Goal: Contribute content: Add original content to the website for others to see

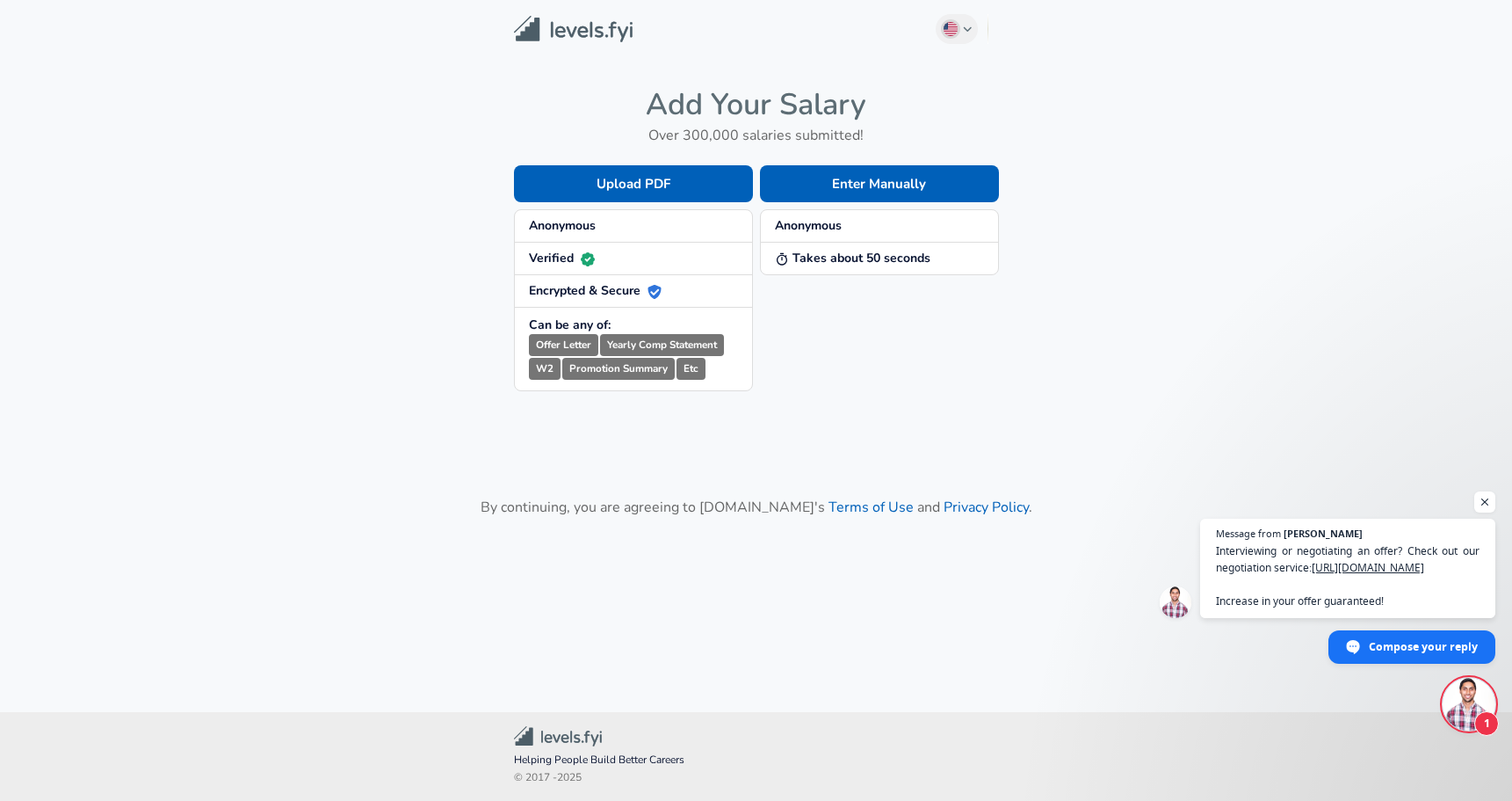
click at [813, 228] on strong "Anonymous" at bounding box center [809, 225] width 67 height 16
click at [813, 257] on strong "Takes about 50 seconds" at bounding box center [853, 257] width 155 height 16
click at [868, 172] on button "Enter Manually" at bounding box center [879, 183] width 239 height 37
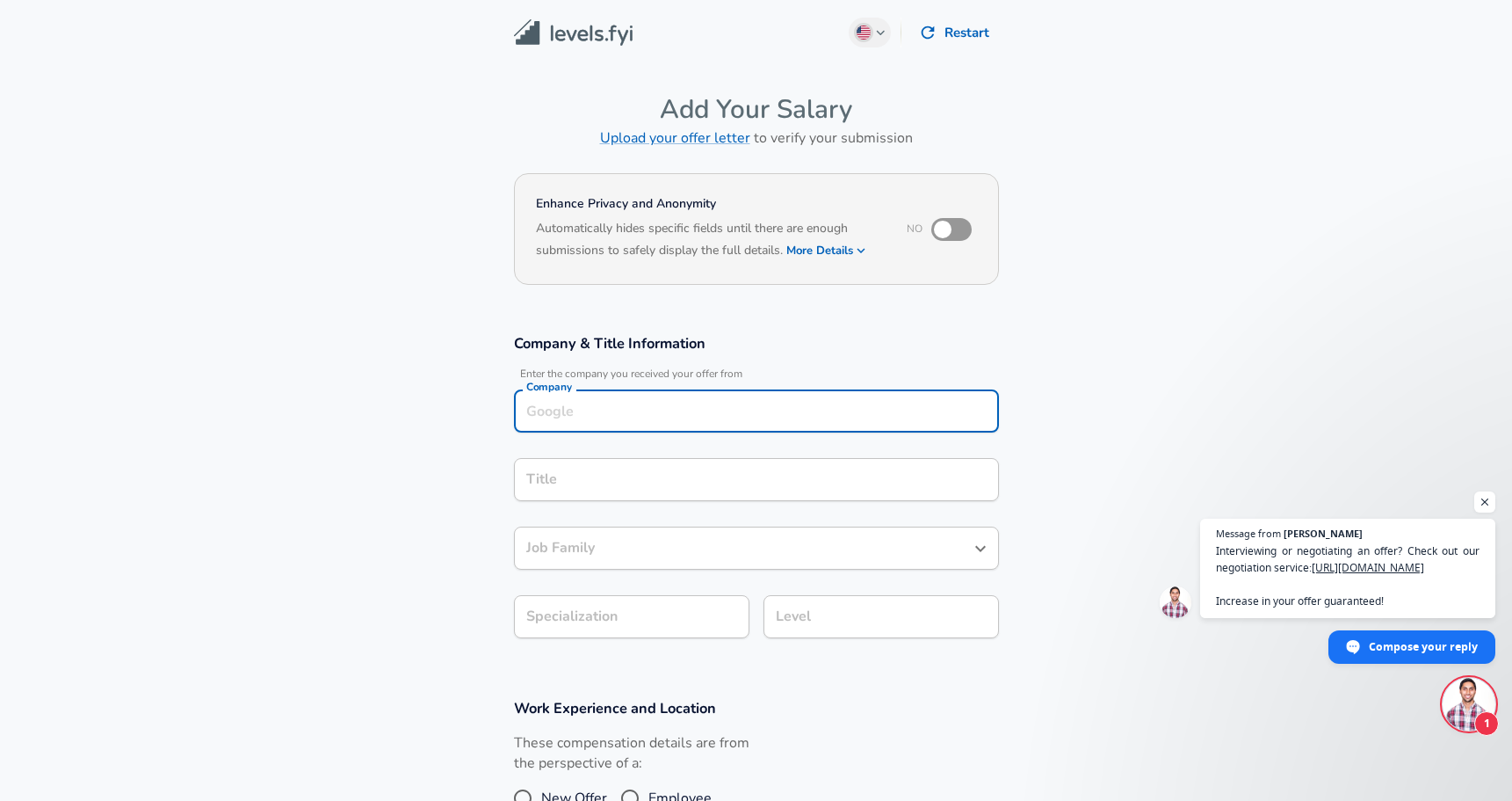
scroll to position [17, 0]
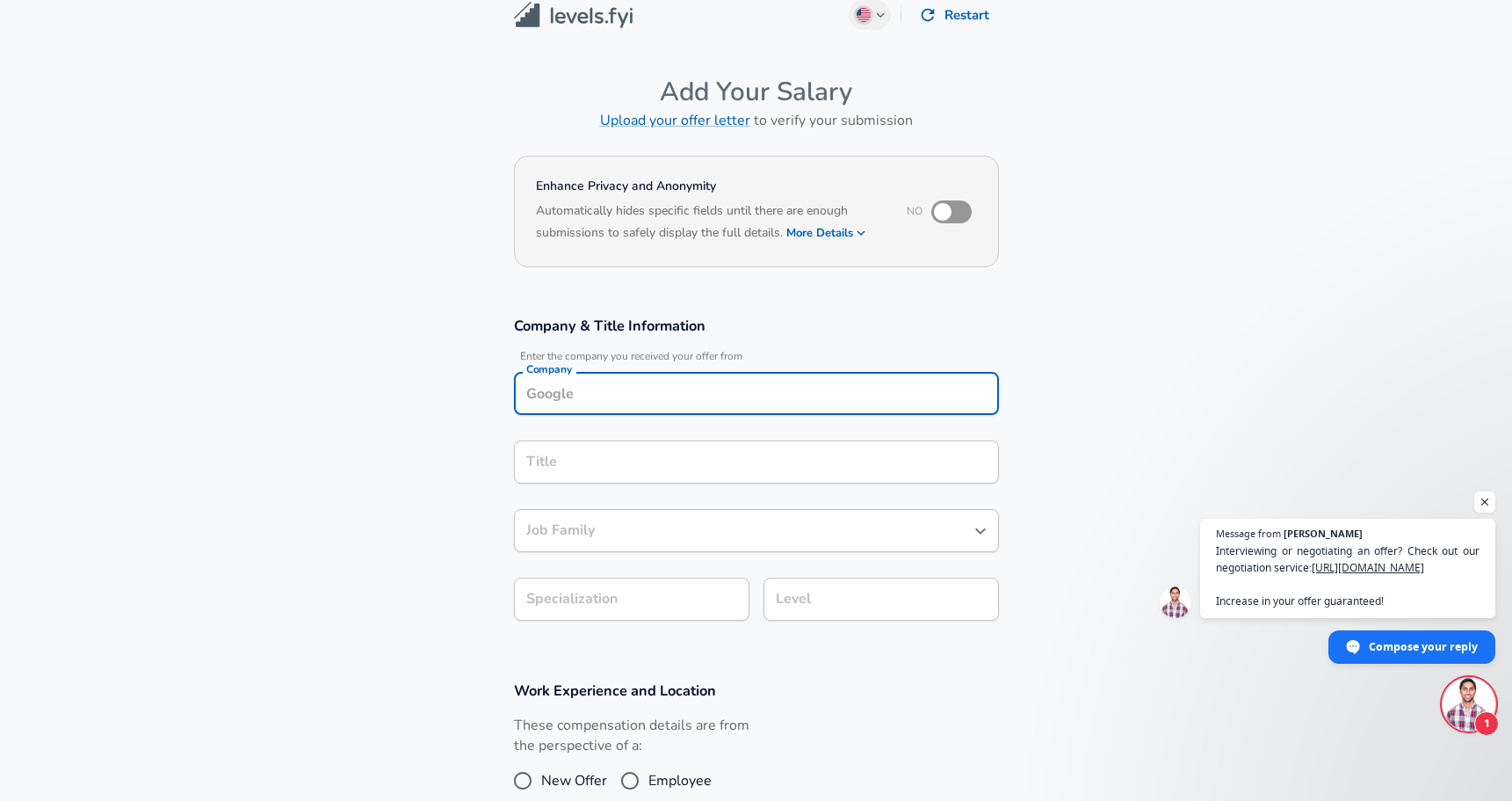
click at [641, 410] on div "Company" at bounding box center [756, 394] width 485 height 43
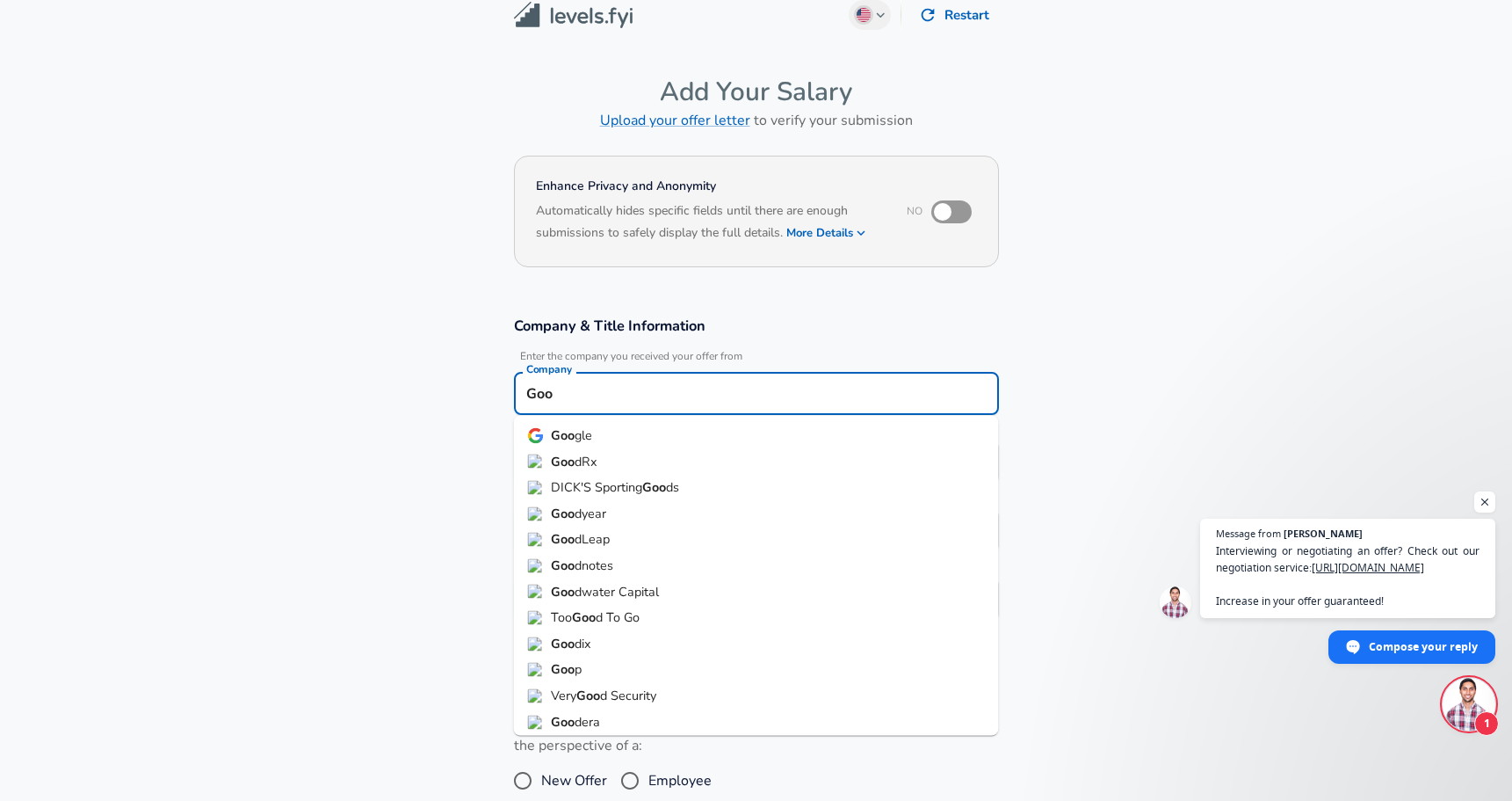
click at [567, 442] on strong "Goo" at bounding box center [562, 434] width 23 height 17
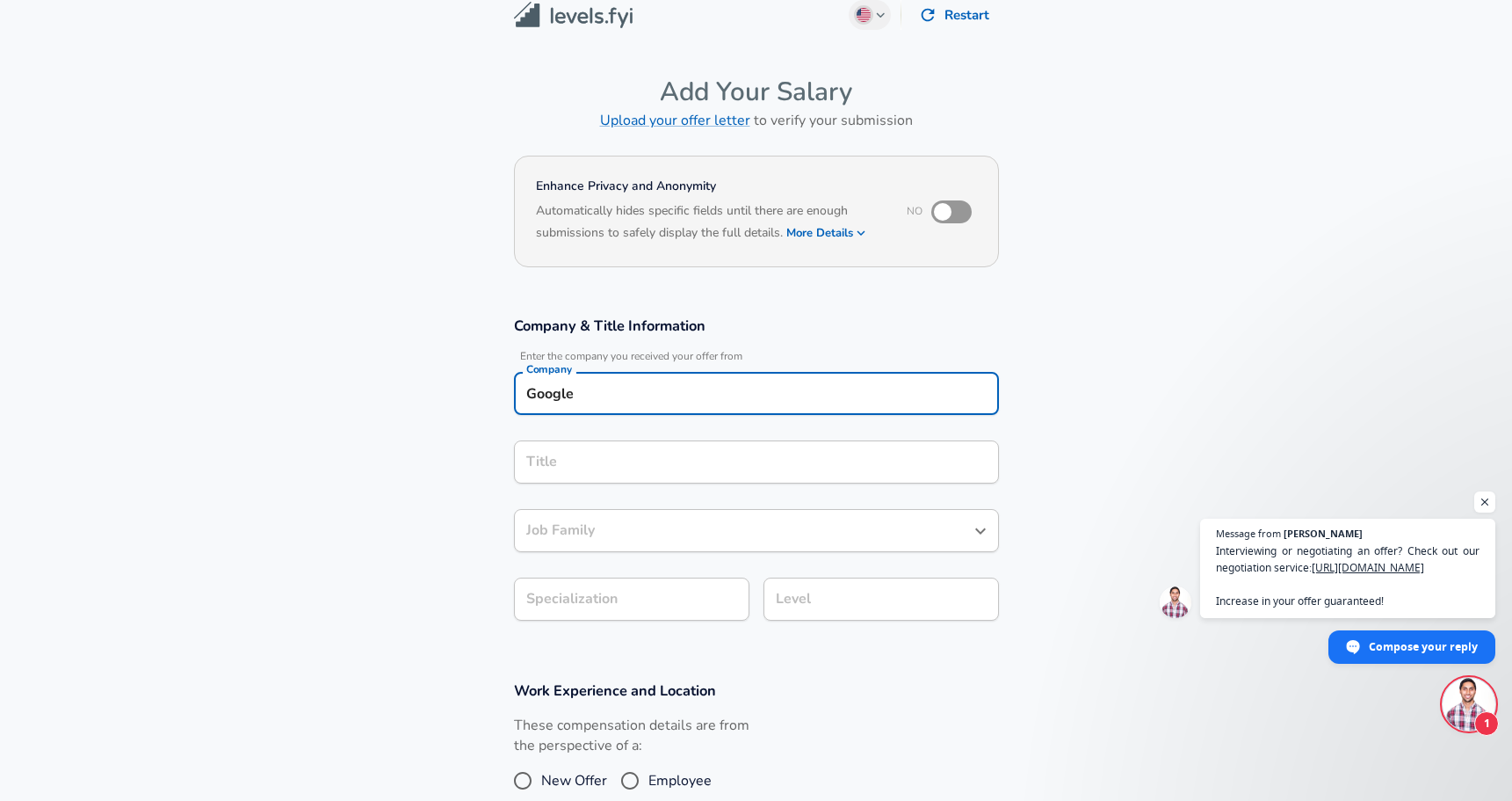
type input "Google"
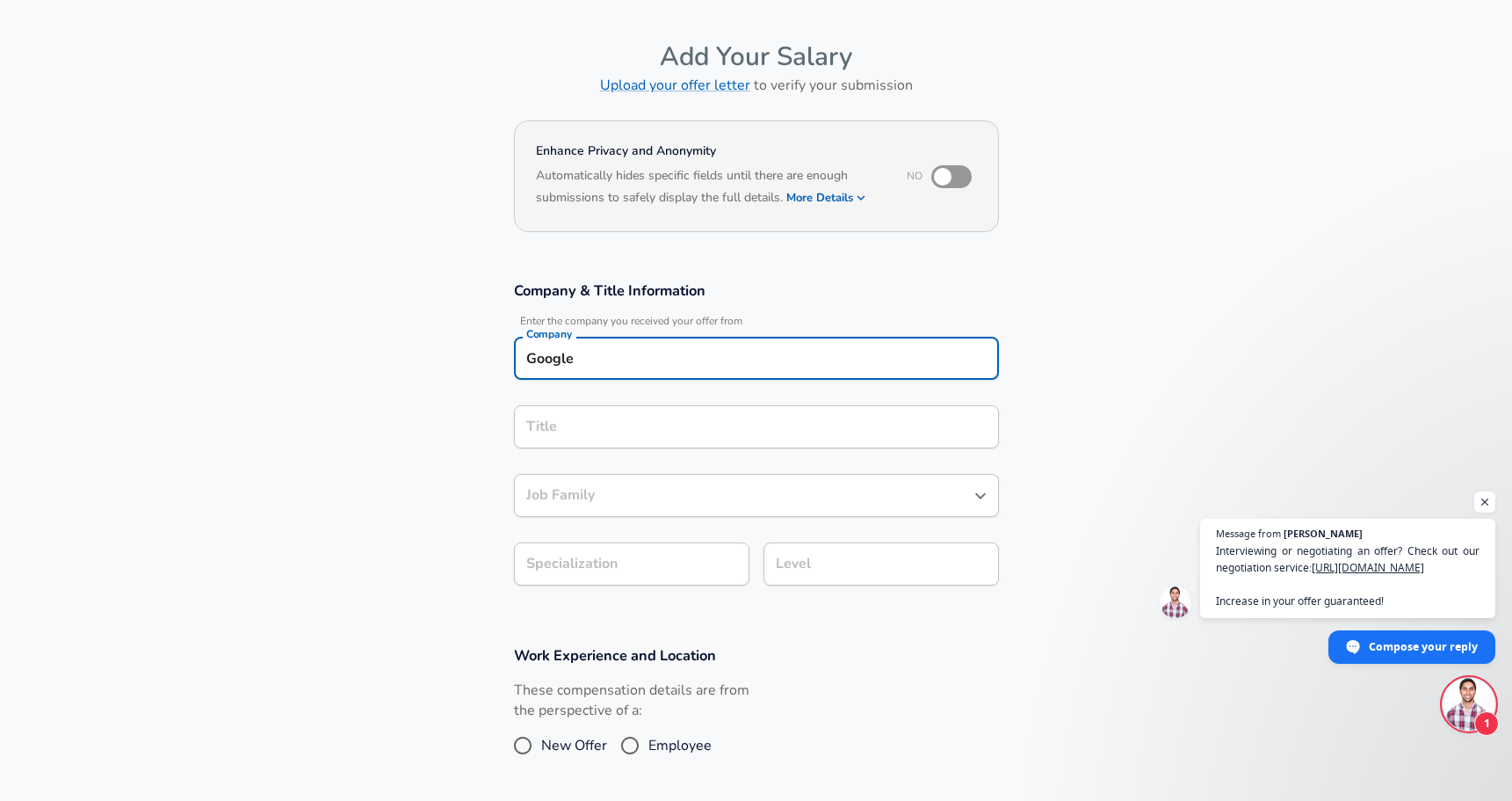
click at [577, 441] on input "Title" at bounding box center [756, 427] width 469 height 27
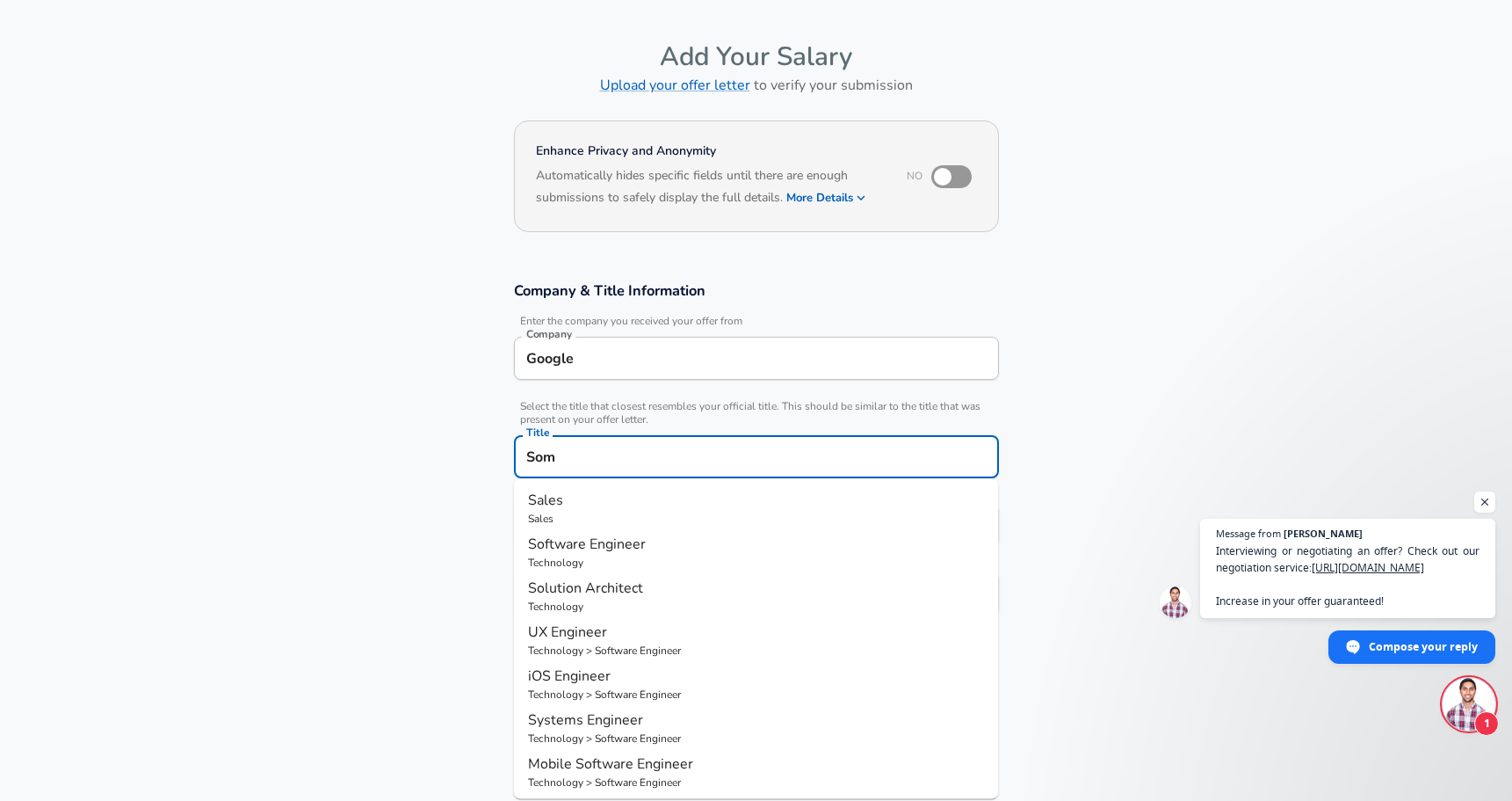
click at [601, 543] on span "Software Engineer" at bounding box center [587, 544] width 117 height 19
type input "Software Engineer"
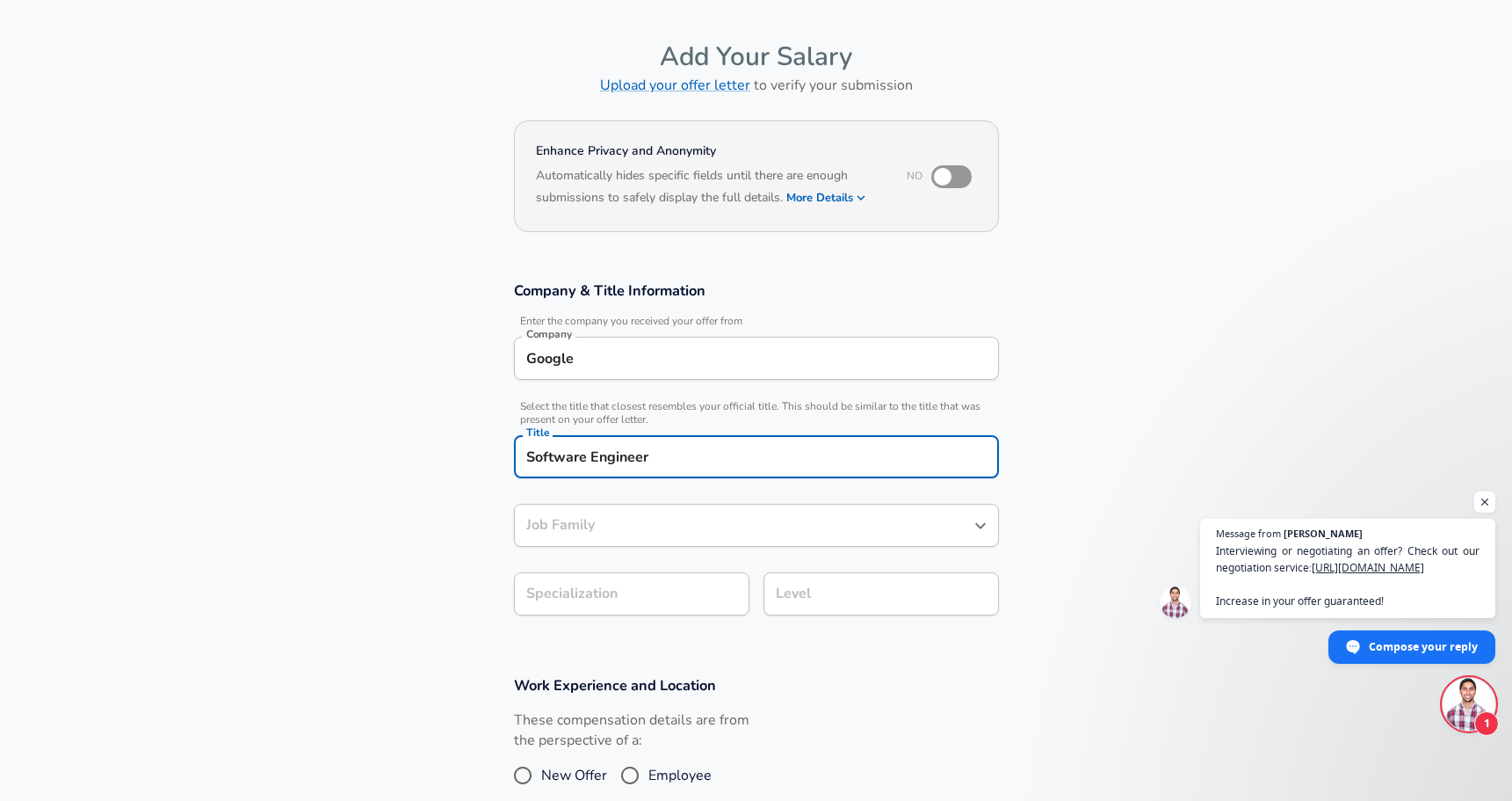
type input "Software Engineer"
click at [709, 592] on button "button" at bounding box center [722, 593] width 30 height 30
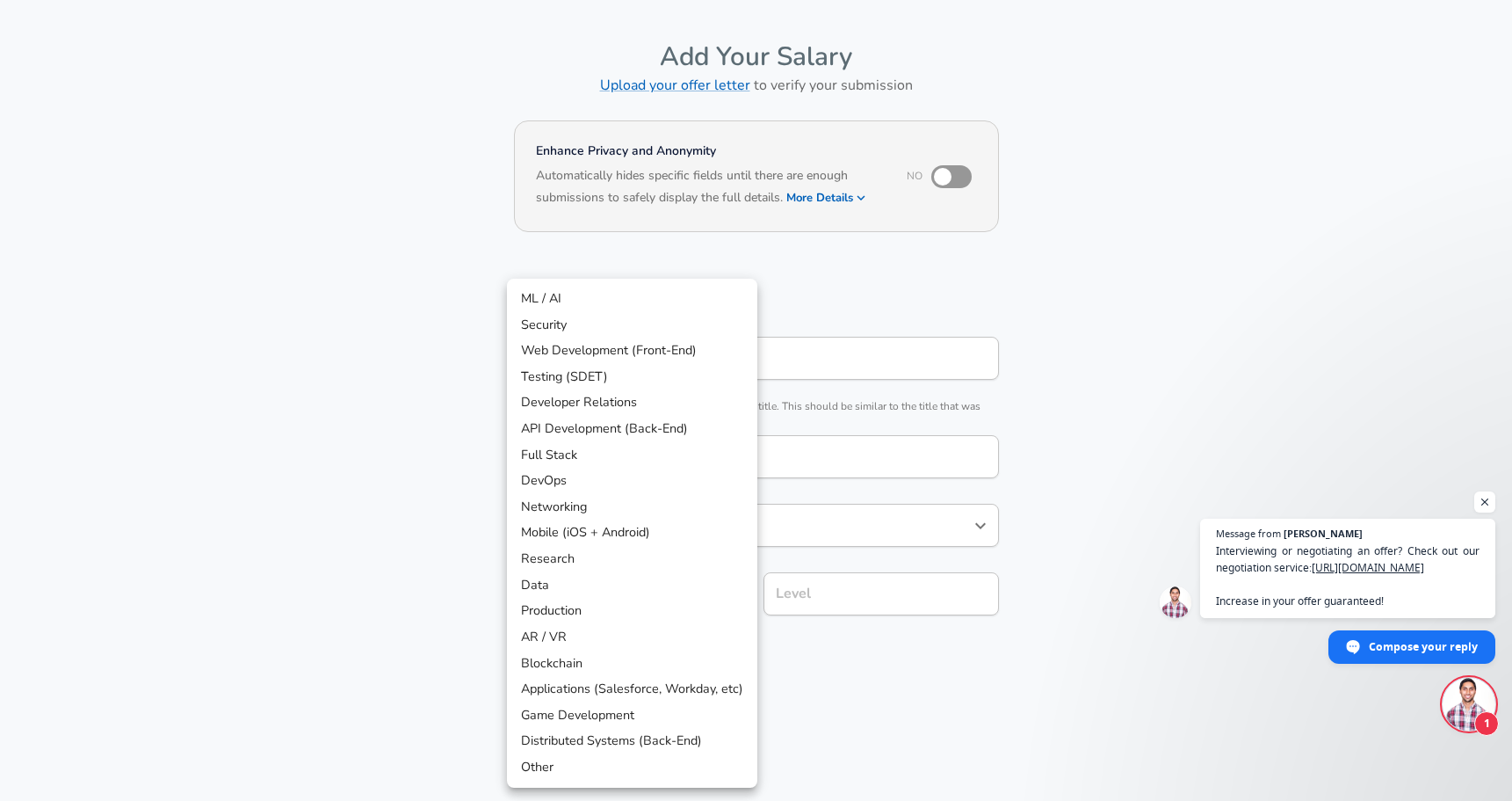
click at [598, 461] on li "Full Stack" at bounding box center [632, 455] width 250 height 26
type input "Full Stack"
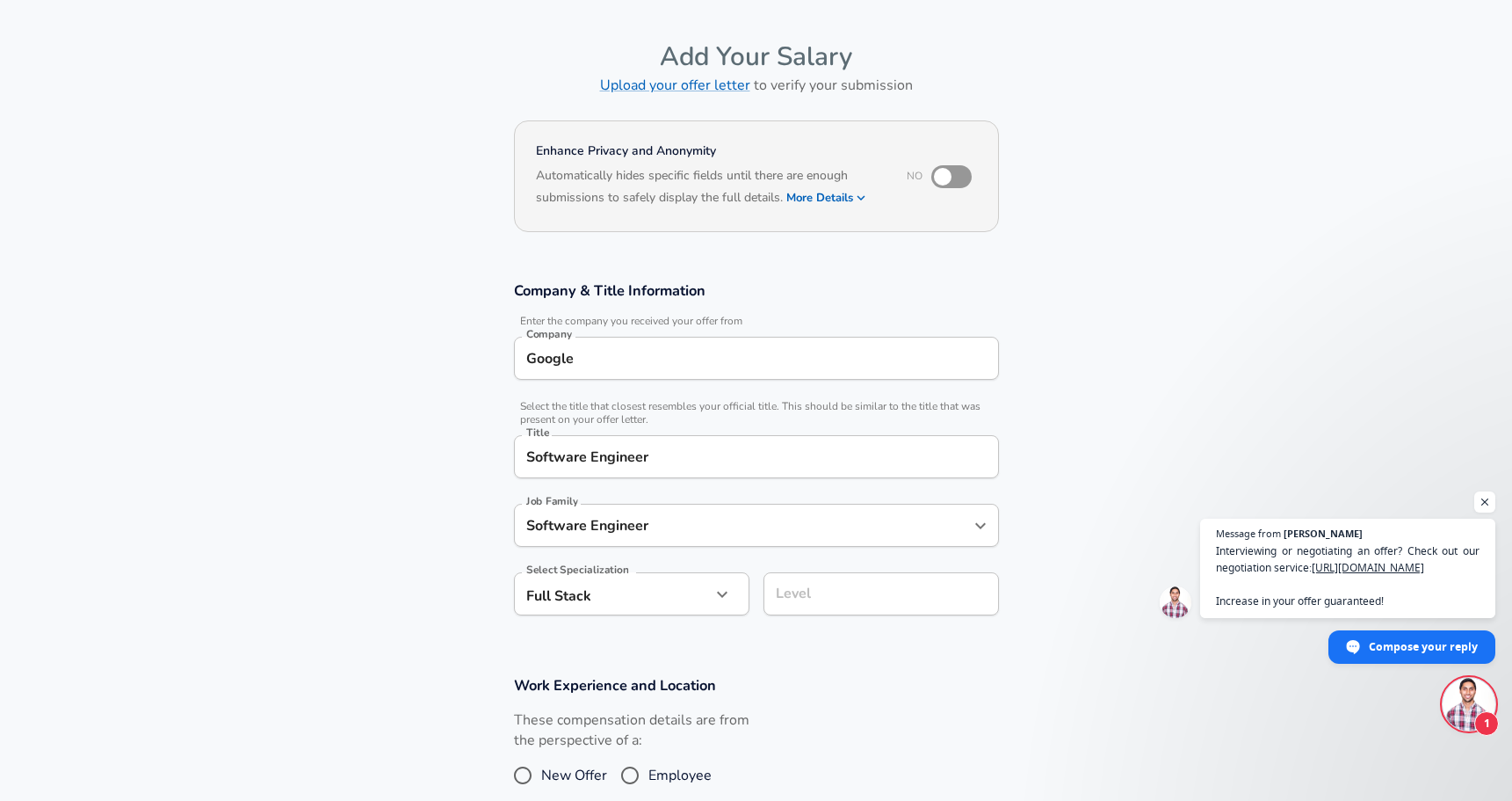
scroll to position [88, 0]
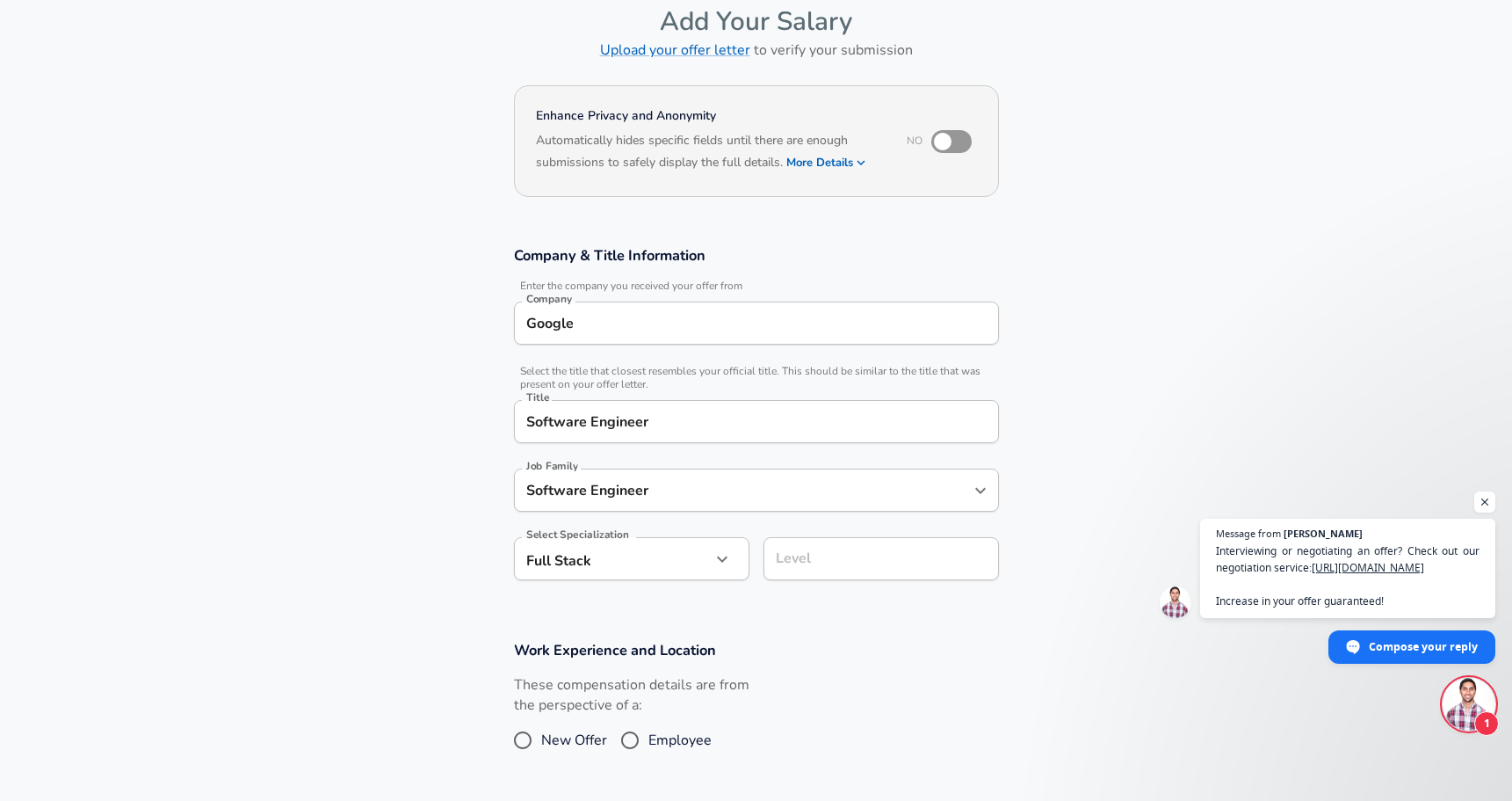
click at [856, 573] on input "Level" at bounding box center [881, 559] width 219 height 27
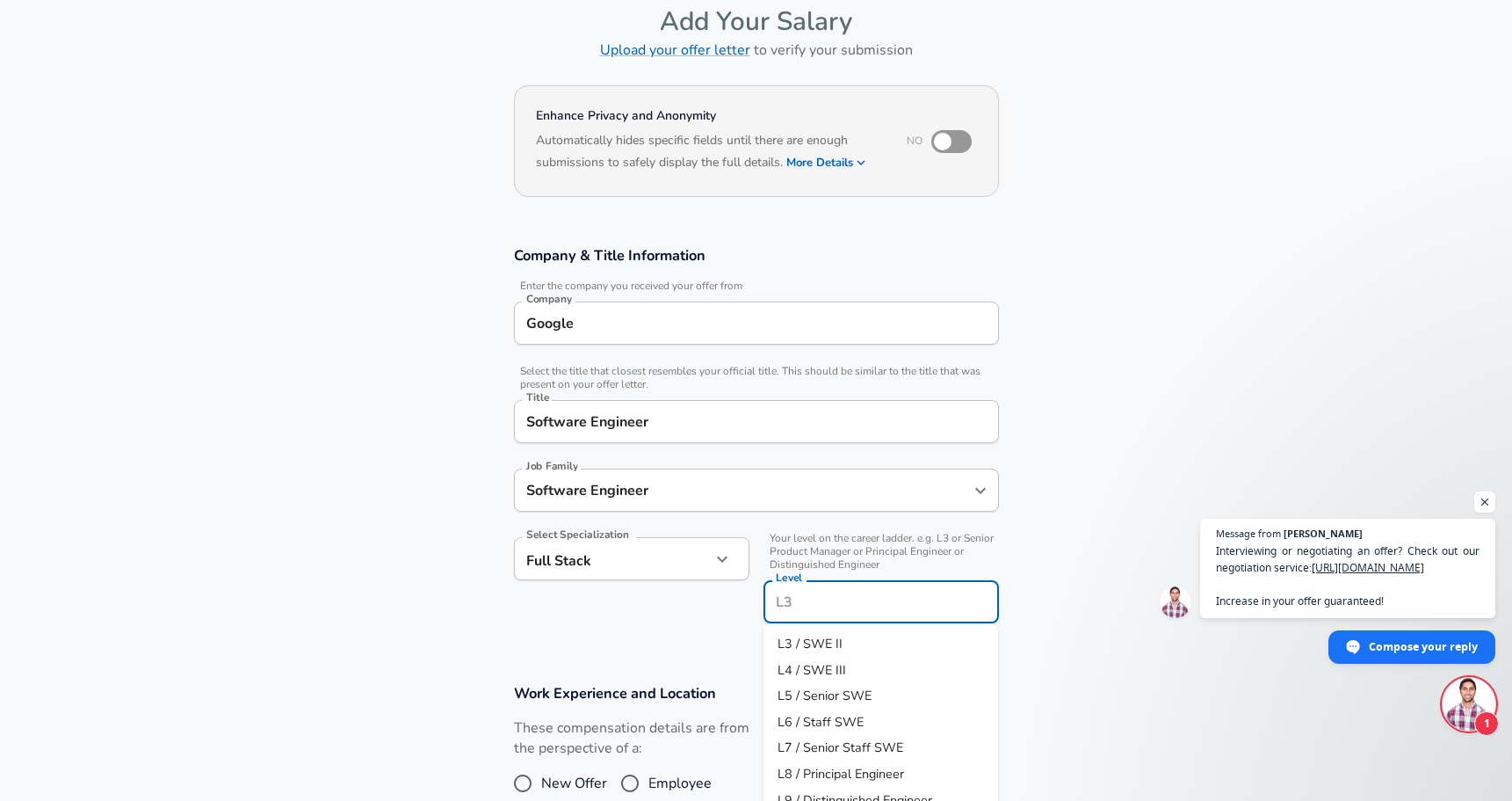
click at [834, 663] on span "L4 / SWE III" at bounding box center [812, 668] width 69 height 17
type input "L4 / SWE III"
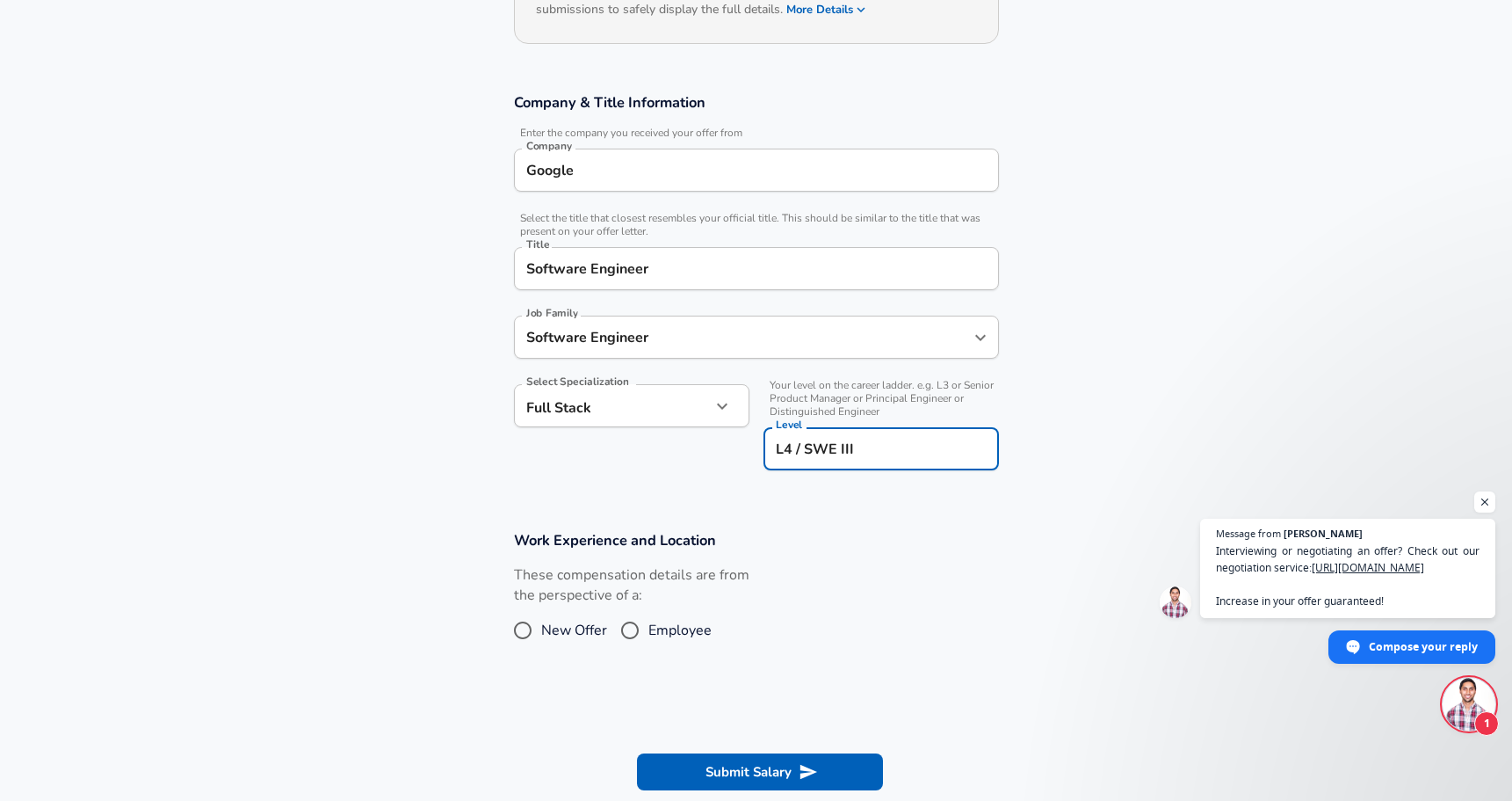
scroll to position [243, 0]
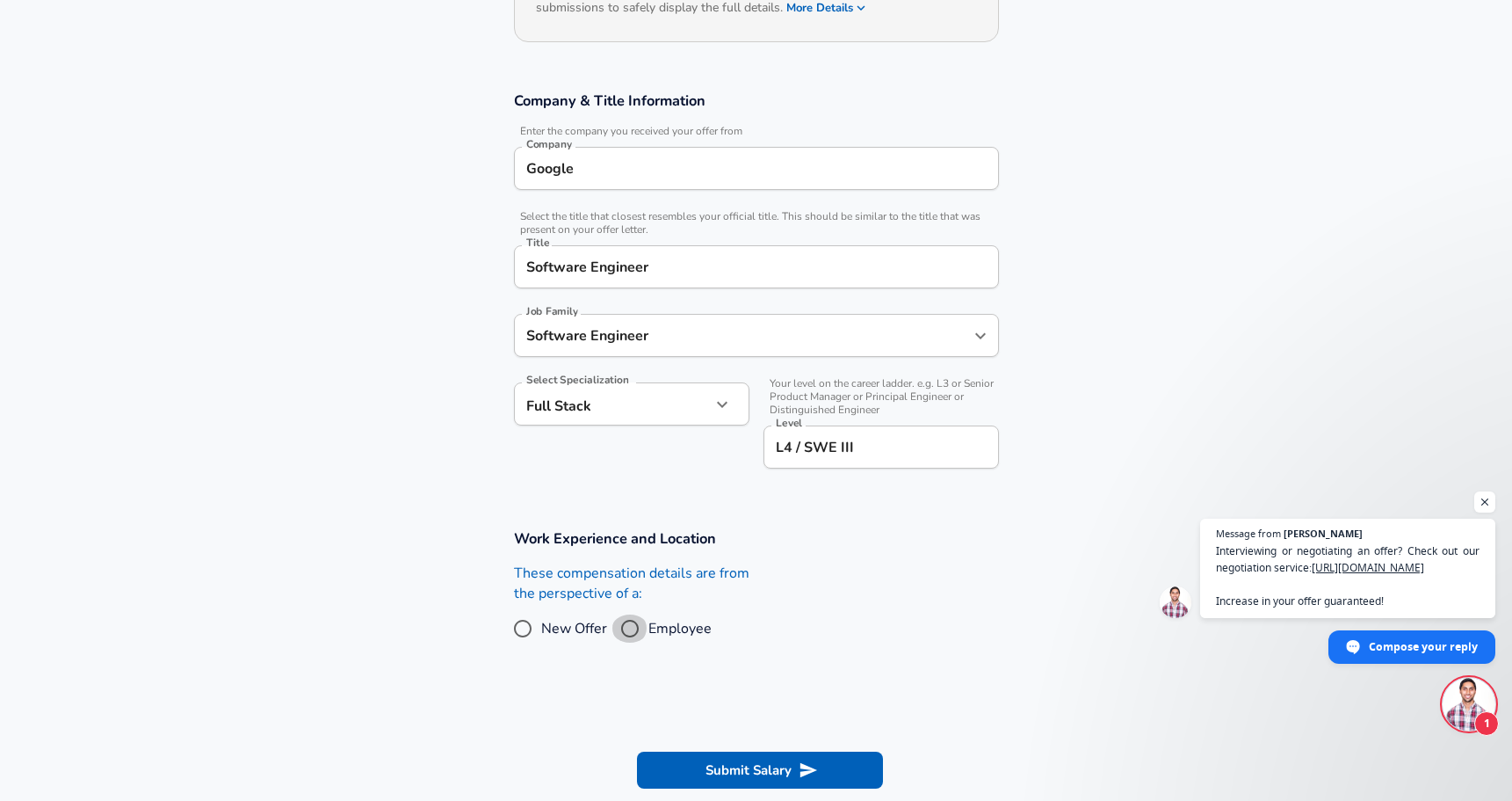
click at [626, 631] on input "Employee" at bounding box center [630, 628] width 37 height 28
radio input "true"
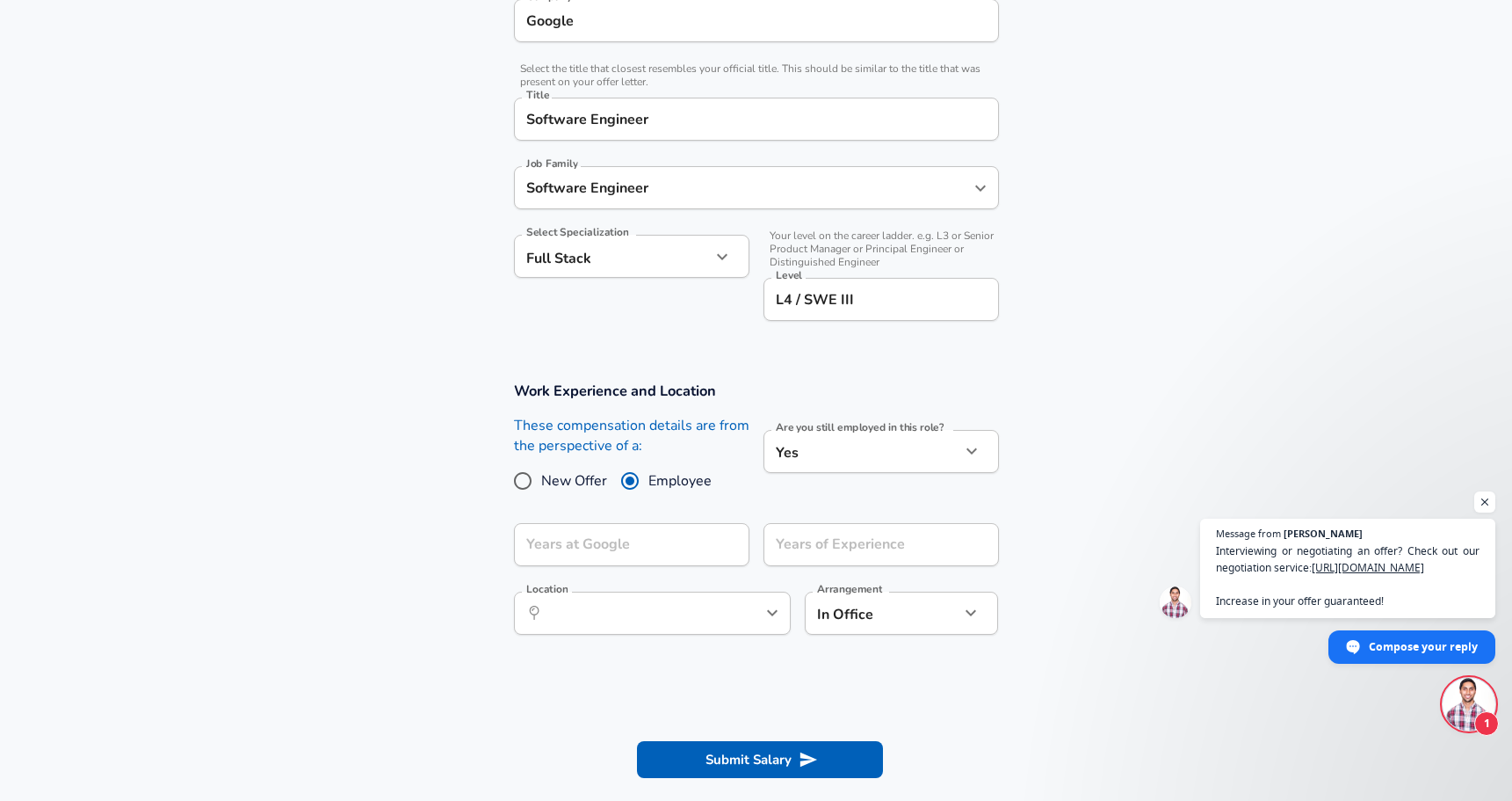
scroll to position [395, 0]
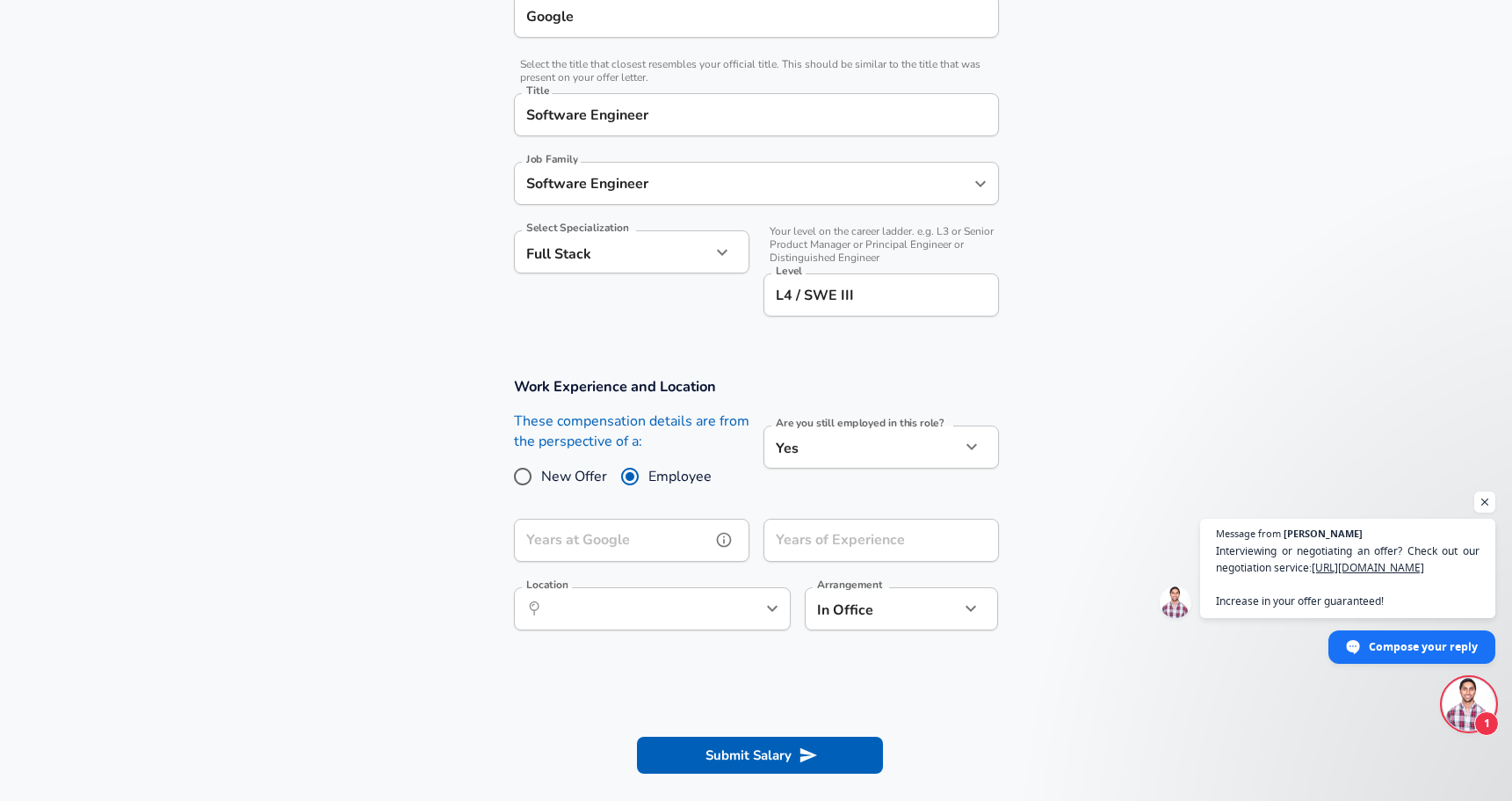
click at [638, 536] on input "Years at Google" at bounding box center [612, 540] width 197 height 43
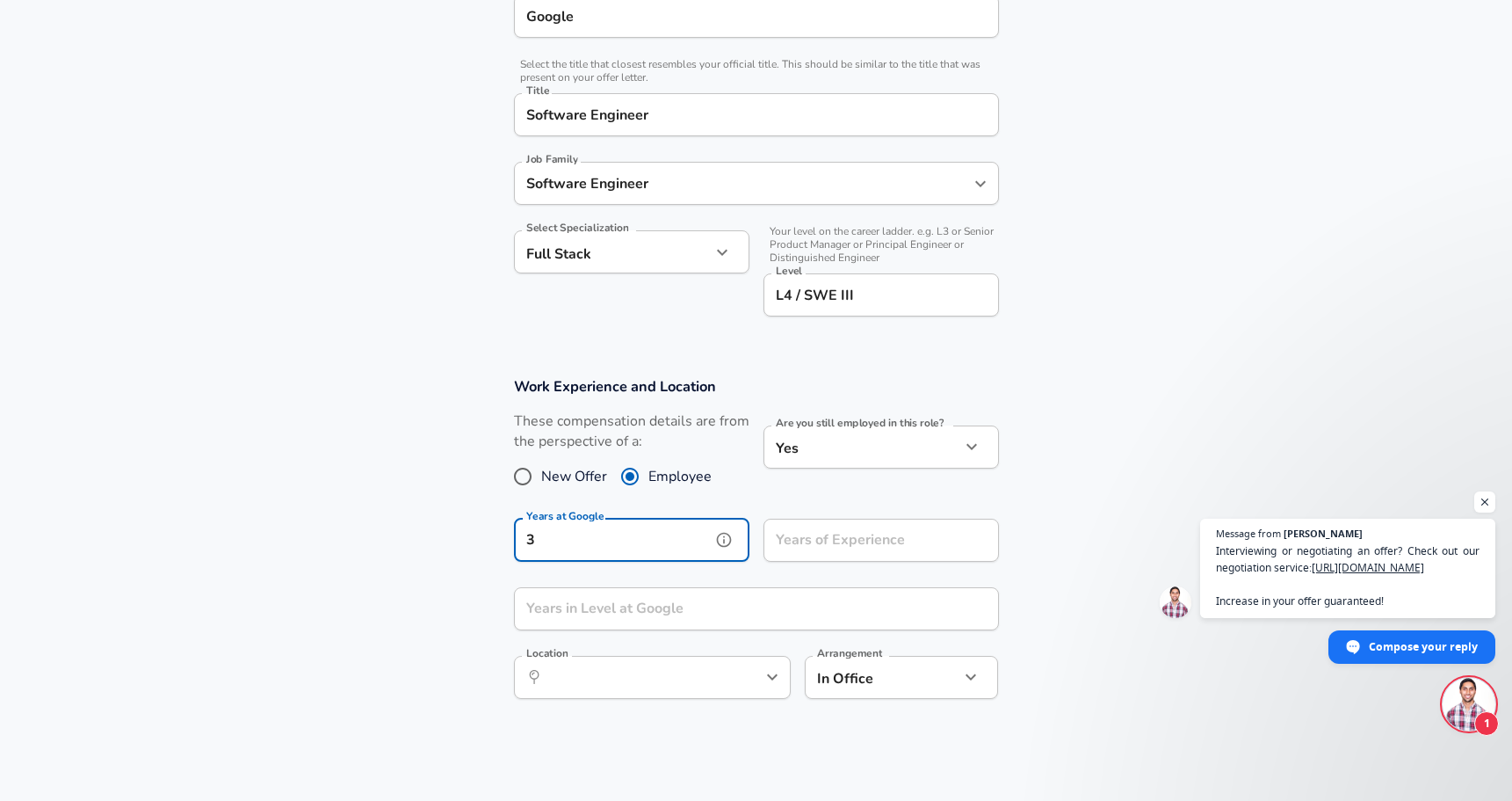
type input "3"
click at [851, 534] on input "Years of Experience" at bounding box center [862, 540] width 197 height 43
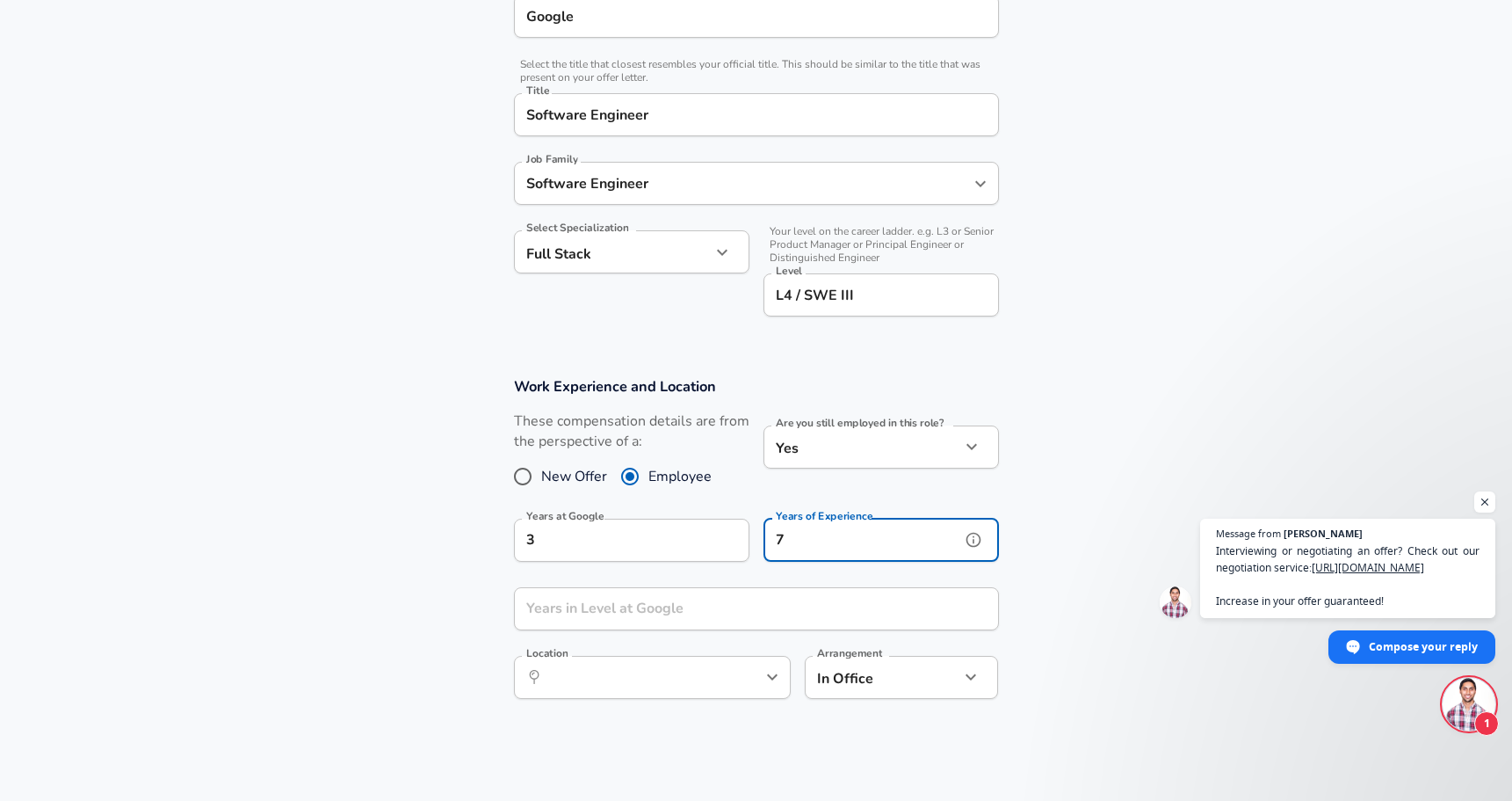
type input "7"
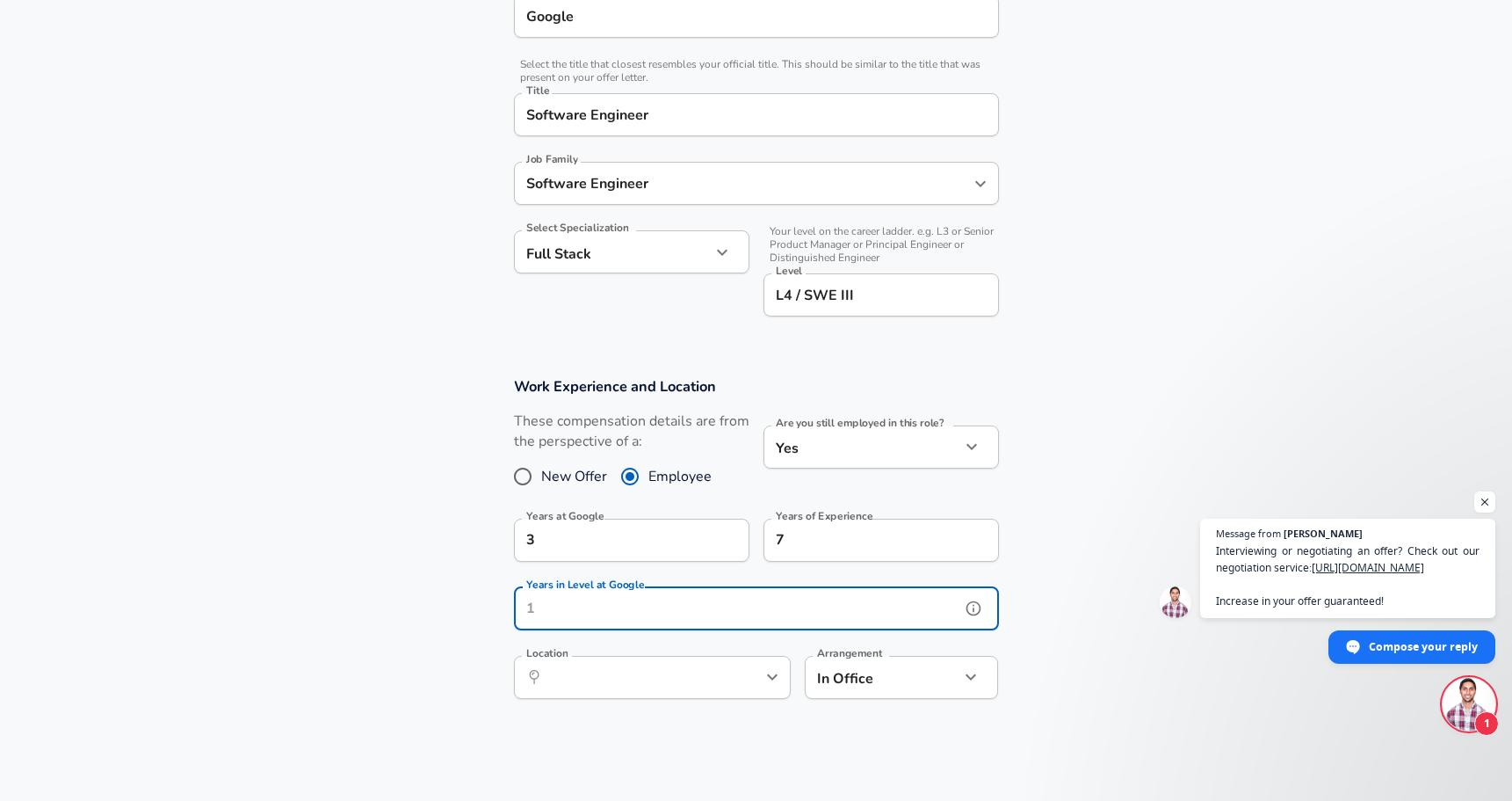
click at [663, 597] on input "Years in Level at Google" at bounding box center [737, 609] width 447 height 43
type input "1"
click at [640, 679] on input "Location" at bounding box center [634, 677] width 181 height 27
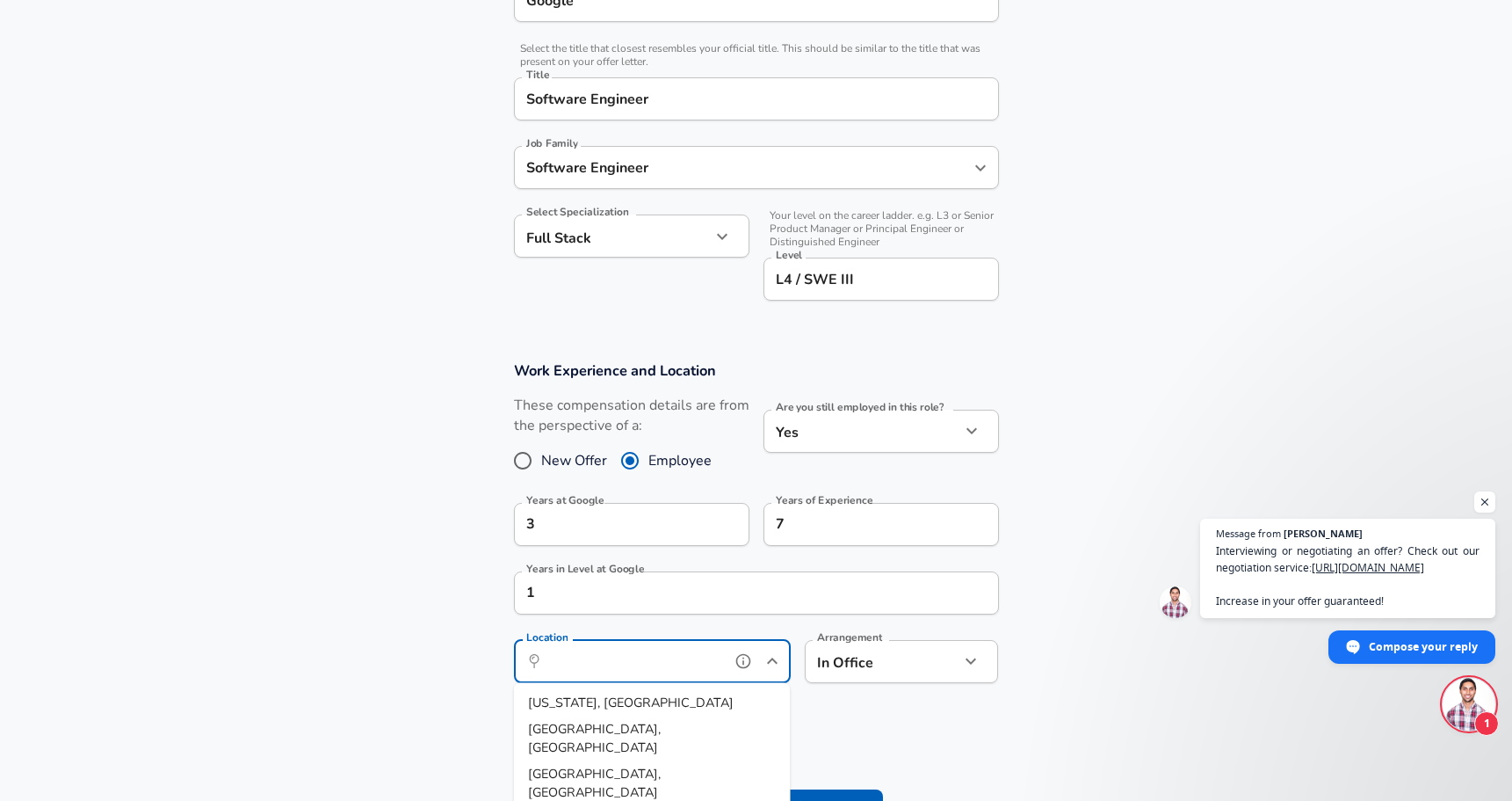
scroll to position [412, 0]
type input "I"
click at [639, 691] on li "[PERSON_NAME], [GEOGRAPHIC_DATA], [GEOGRAPHIC_DATA]" at bounding box center [652, 712] width 277 height 45
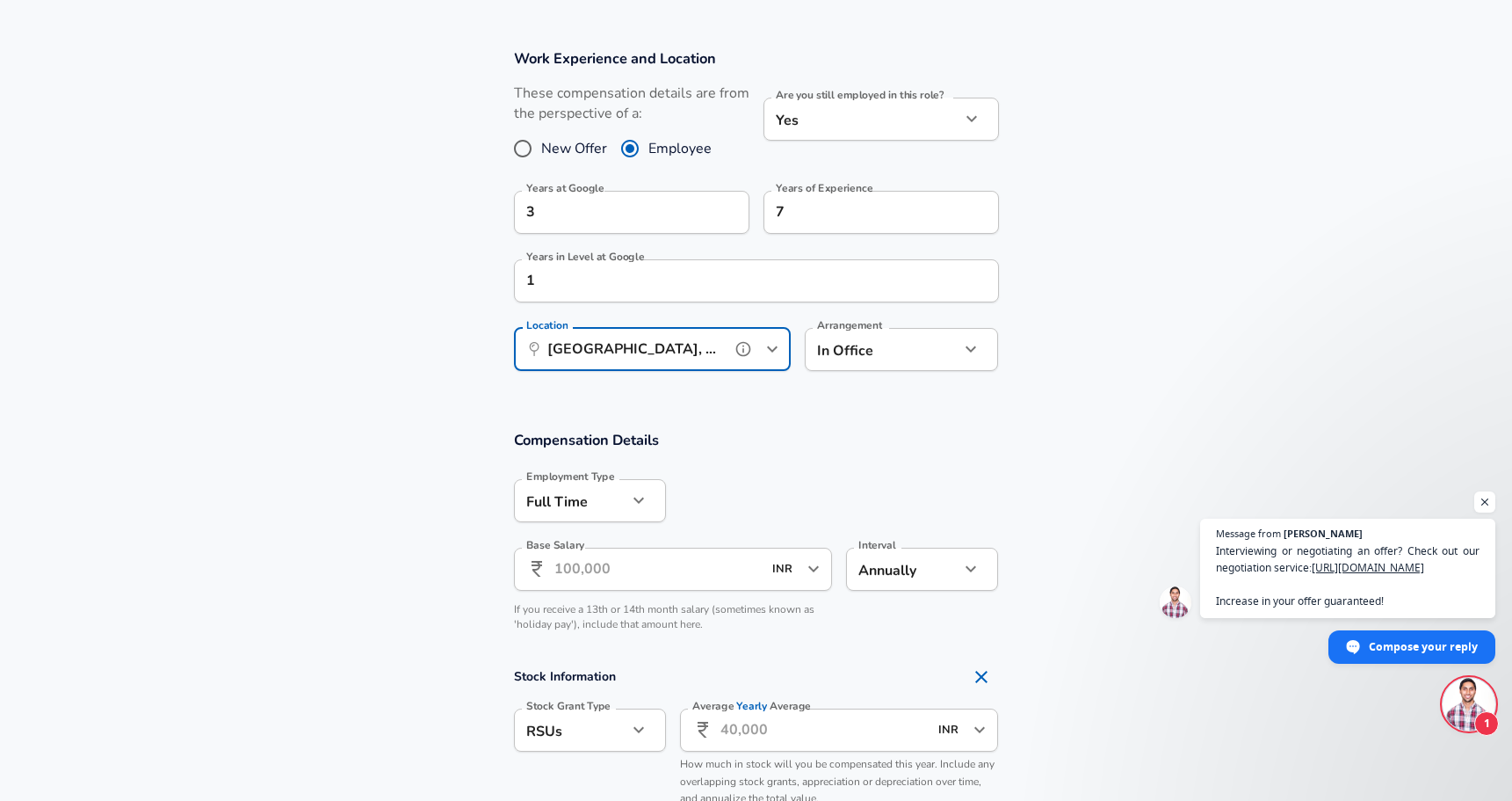
scroll to position [726, 0]
click at [811, 564] on icon "Open" at bounding box center [814, 565] width 11 height 6
type input "[GEOGRAPHIC_DATA], [GEOGRAPHIC_DATA], [GEOGRAPHIC_DATA]"
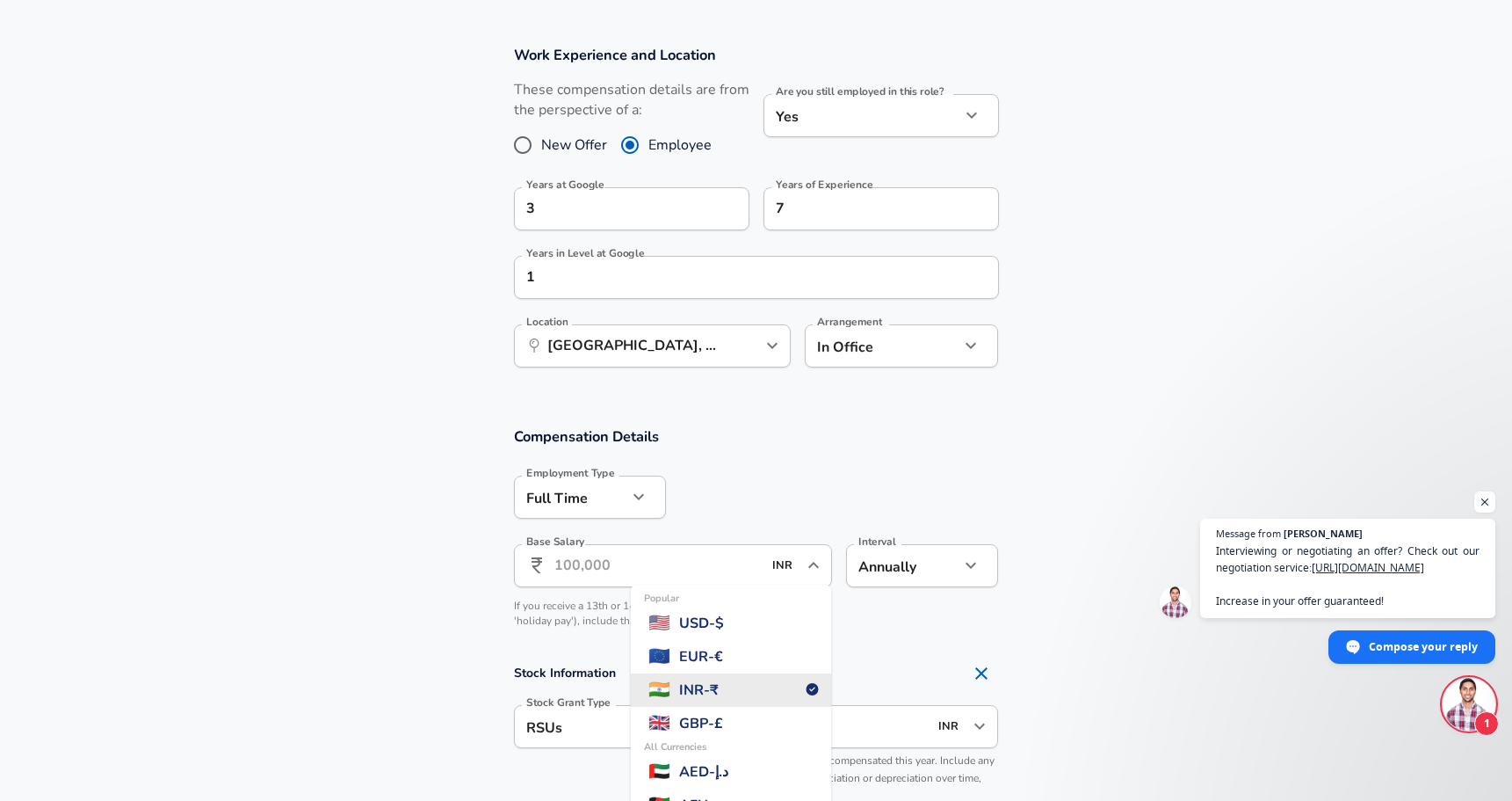
click at [719, 685] on span "INR - ₹" at bounding box center [699, 689] width 40 height 21
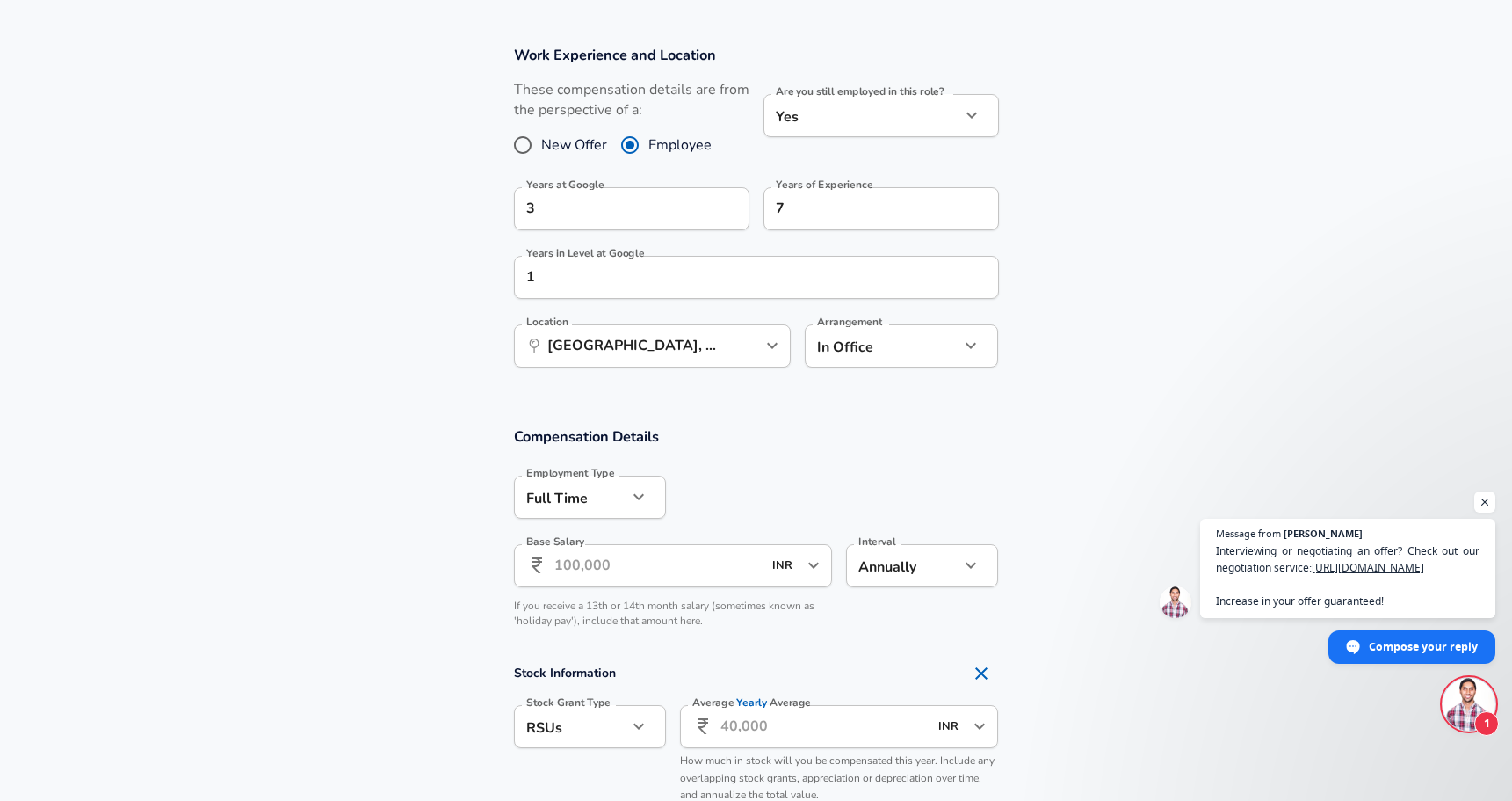
click at [616, 565] on input "Base Salary" at bounding box center [658, 566] width 209 height 43
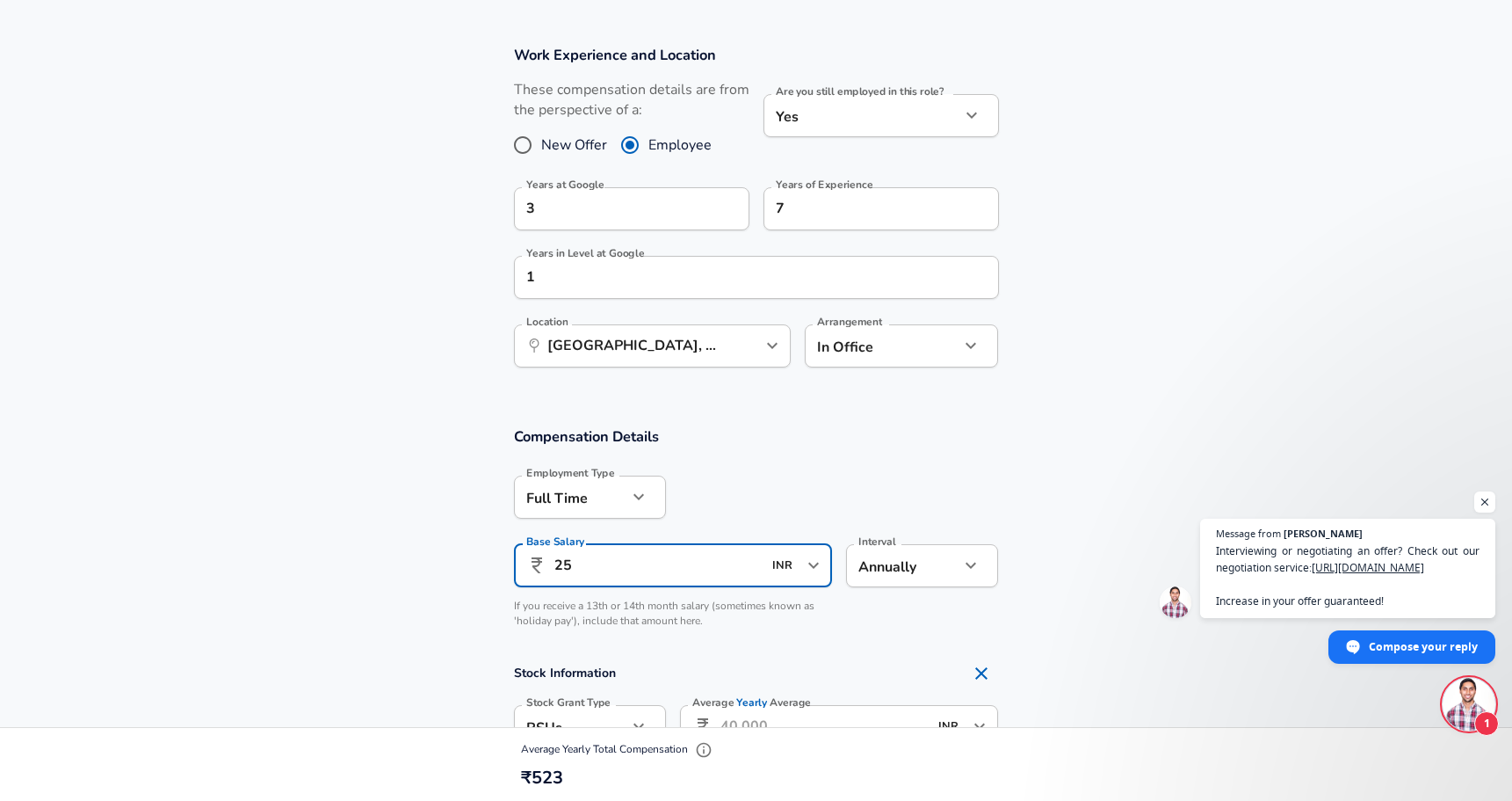
type input "2"
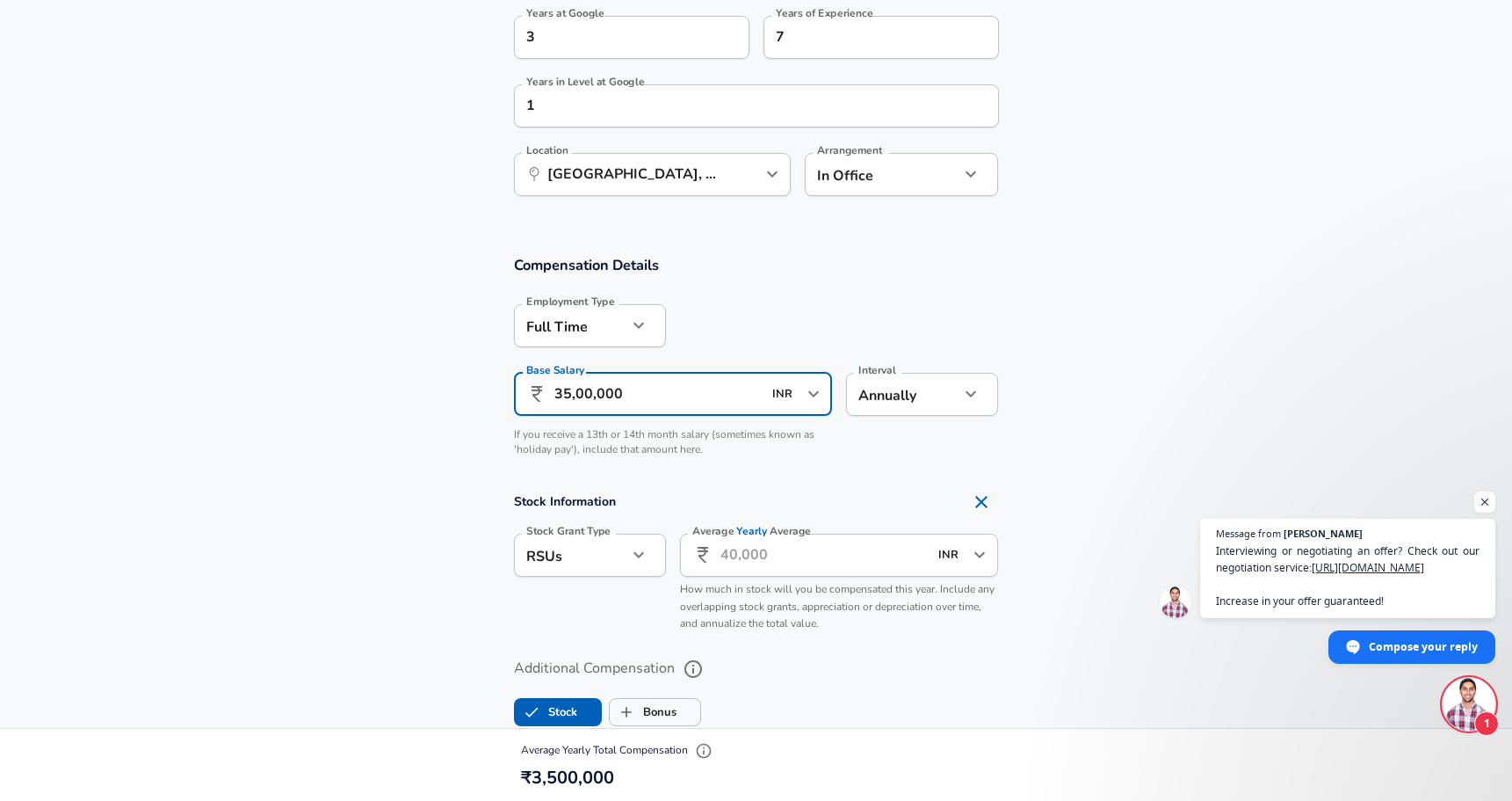
scroll to position [900, 0]
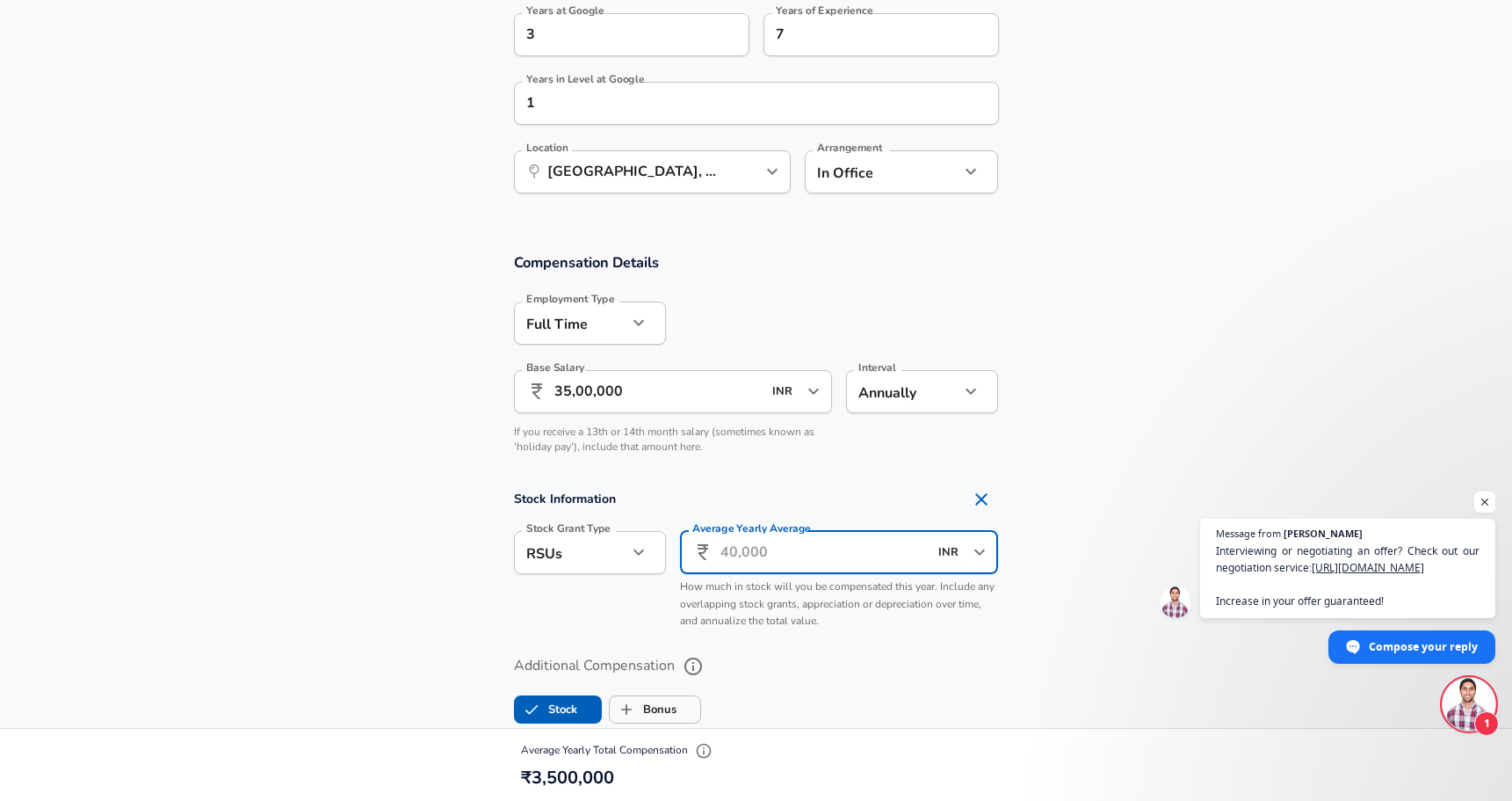
click at [744, 559] on input "Average Yearly Average" at bounding box center [824, 553] width 209 height 43
click at [572, 391] on input "35,00,000" at bounding box center [658, 392] width 209 height 43
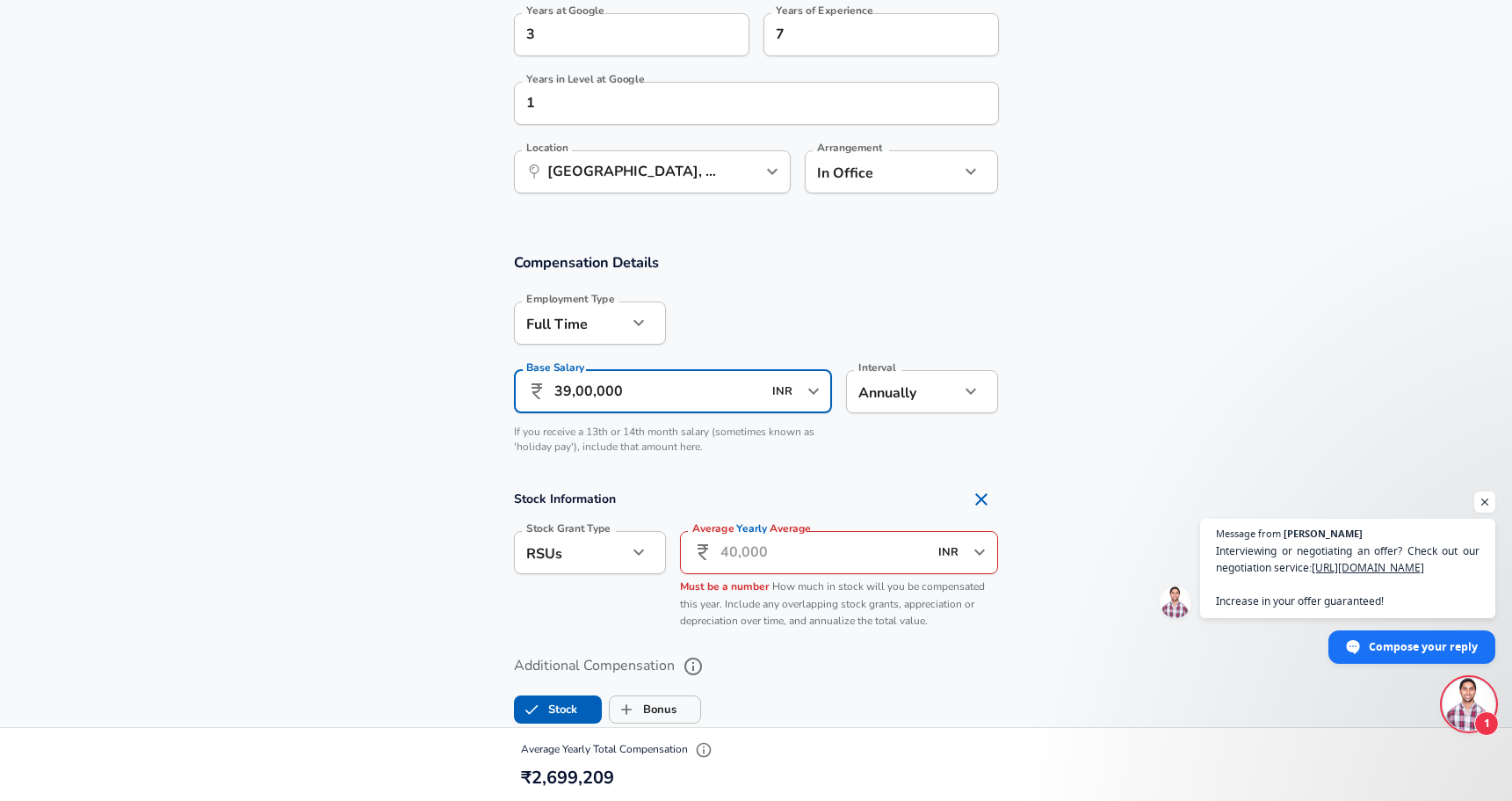
type input "39,00,000"
click at [780, 543] on input "Average Yearly Average" at bounding box center [824, 553] width 209 height 43
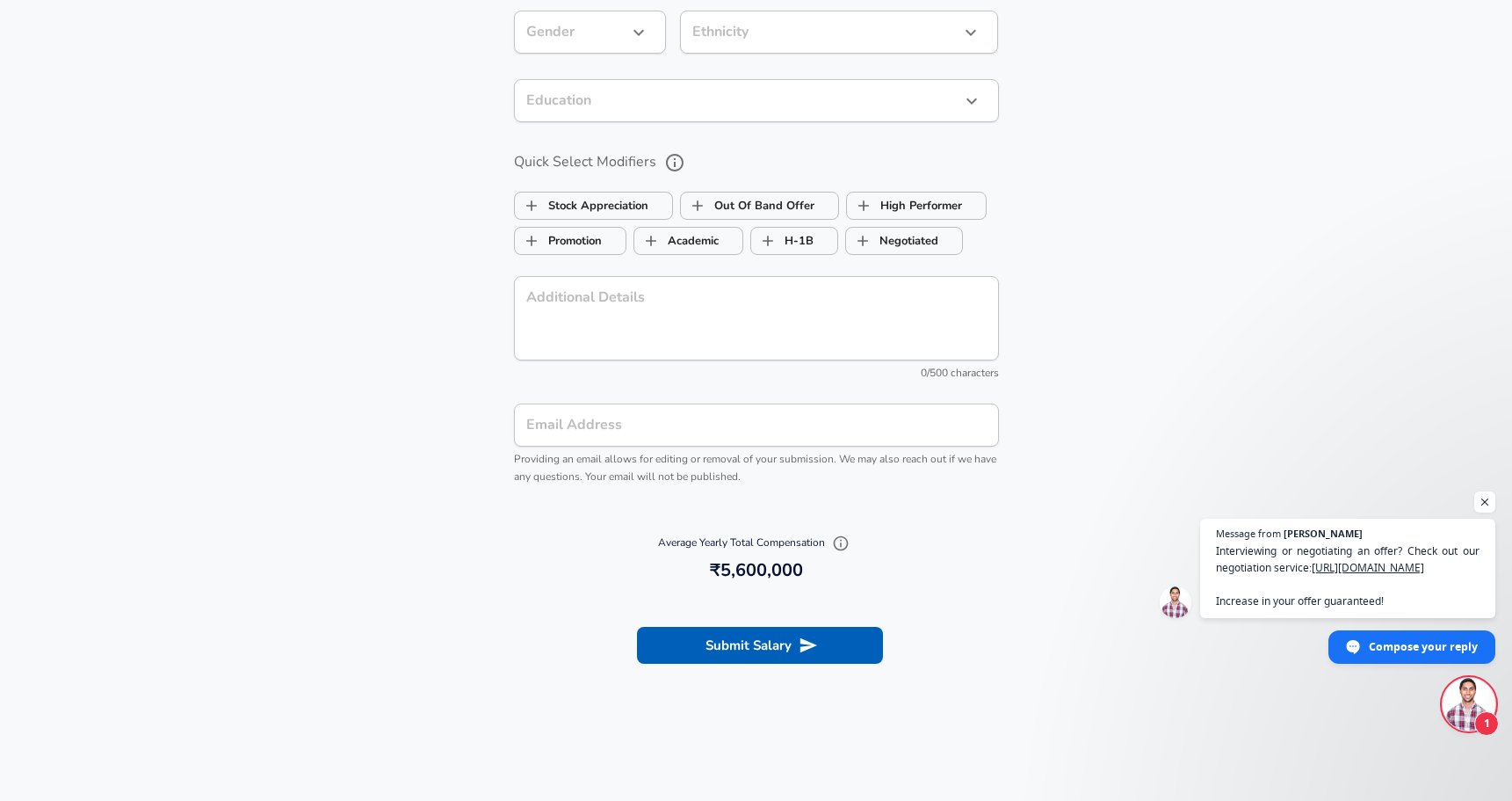
scroll to position [1718, 0]
type input "17,00,000"
click at [786, 640] on button "Submit Salary" at bounding box center [760, 643] width 246 height 37
